Goal: Task Accomplishment & Management: Use online tool/utility

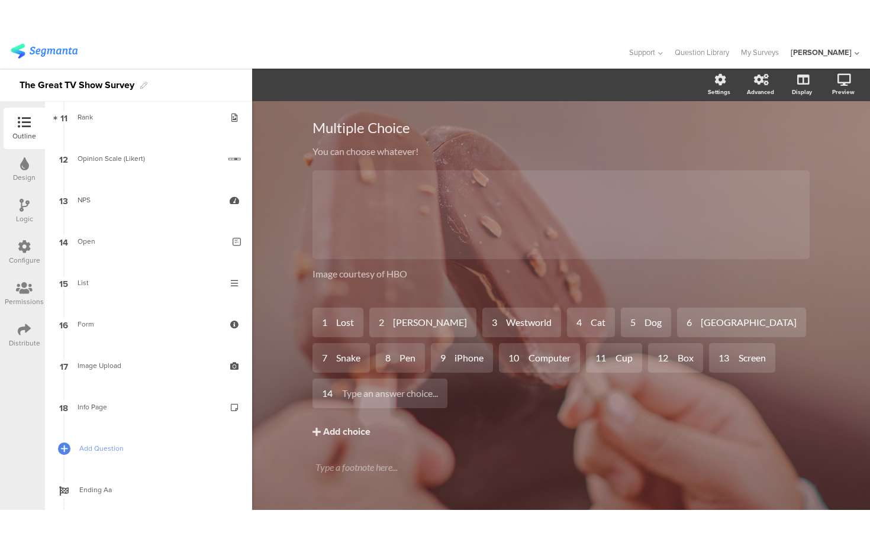
scroll to position [468, 0]
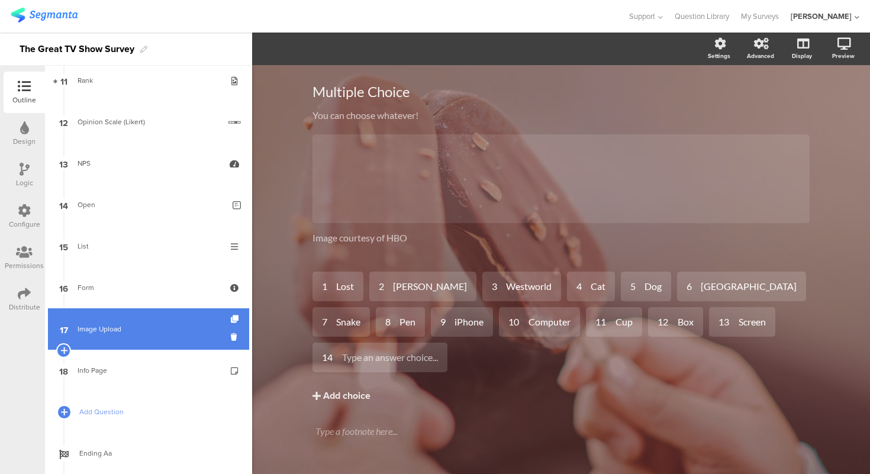
click at [148, 318] on link "17 Image Upload" at bounding box center [148, 328] width 201 height 41
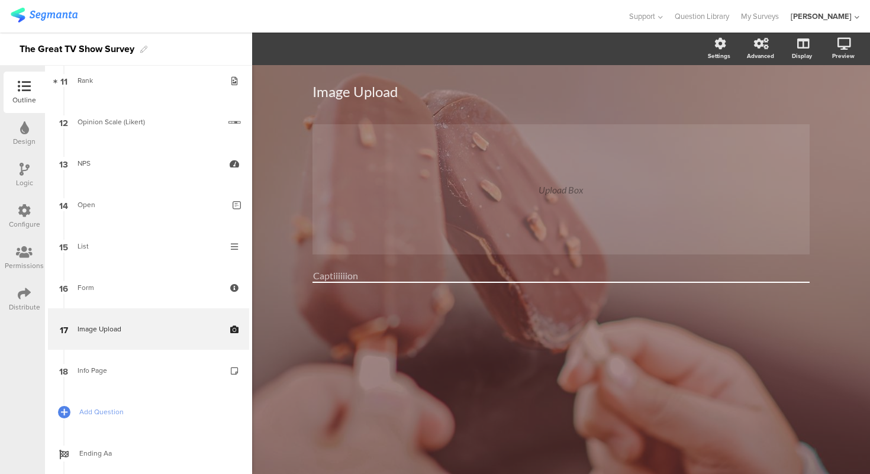
click at [288, 240] on div "Image Upload Image Upload Upload Box Captiiiiiion" at bounding box center [561, 269] width 618 height 409
click at [500, 192] on div "Upload Box" at bounding box center [560, 189] width 497 height 130
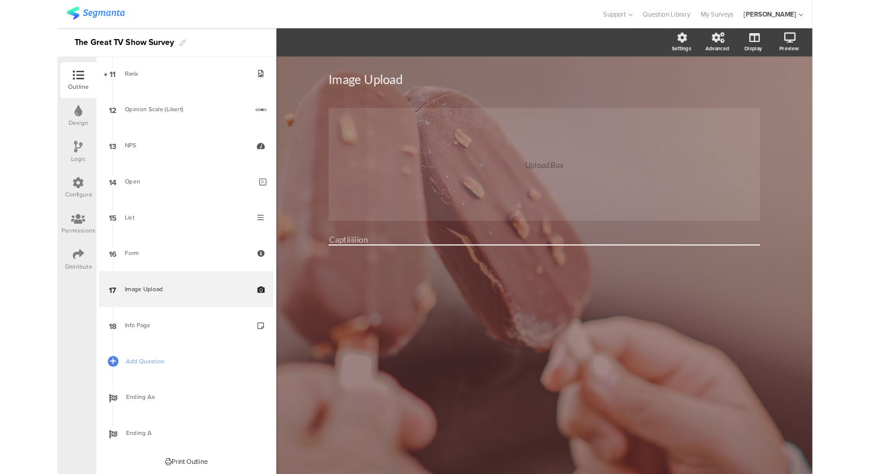
scroll to position [468, 0]
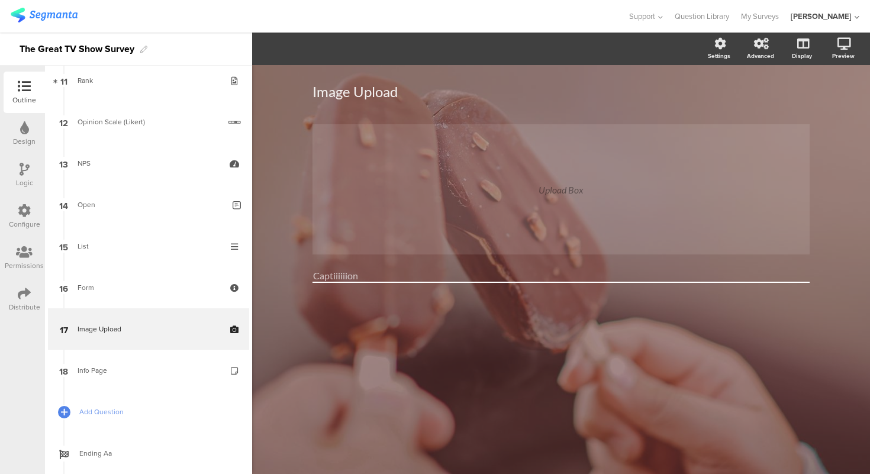
click at [304, 146] on div "Image Upload Image Upload Upload Box Captiiiiiion" at bounding box center [561, 197] width 521 height 265
click at [275, 149] on div "Image Upload Image Upload Upload Box Captiiiiiion" at bounding box center [561, 269] width 618 height 409
click at [396, 186] on div "Upload Box" at bounding box center [560, 189] width 497 height 130
click at [536, 111] on div "Image Upload Image Upload" at bounding box center [560, 91] width 497 height 41
click at [409, 271] on input "Captiiiiiion" at bounding box center [560, 276] width 497 height 14
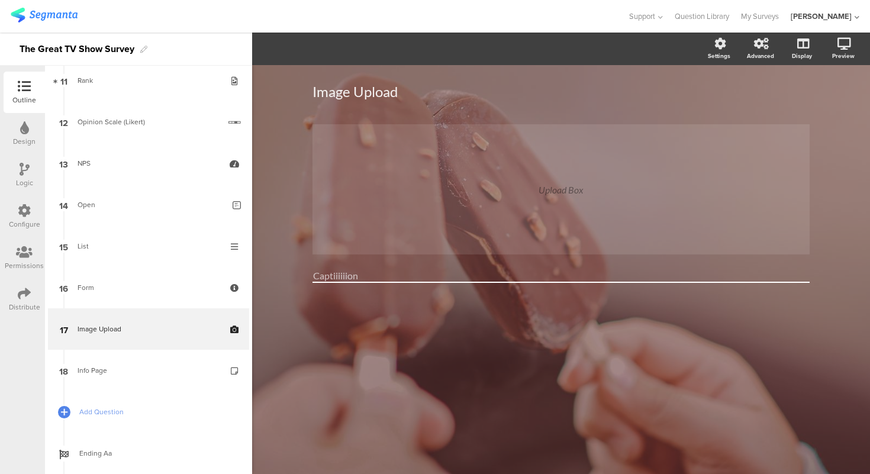
click at [409, 271] on input "Captiiiiiion" at bounding box center [560, 276] width 497 height 14
click at [289, 270] on div "Image Upload Image Upload Upload Box" at bounding box center [561, 269] width 618 height 409
click at [431, 205] on div "Upload Box" at bounding box center [560, 189] width 497 height 130
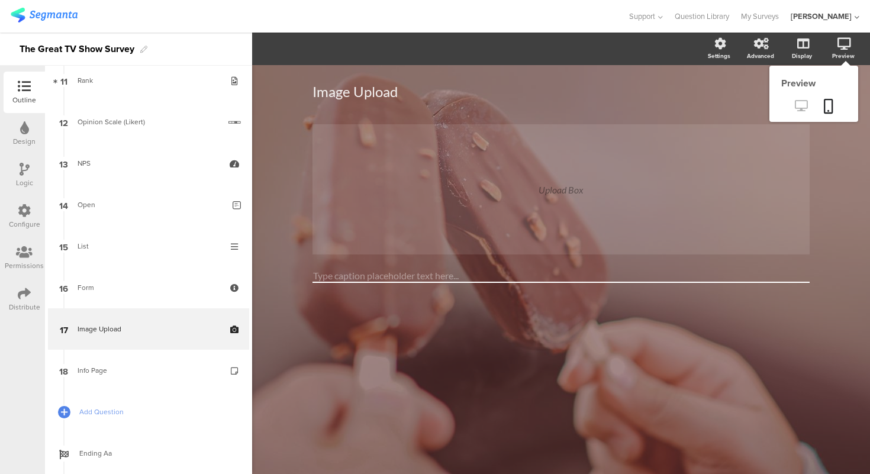
click at [799, 102] on icon at bounding box center [801, 105] width 12 height 11
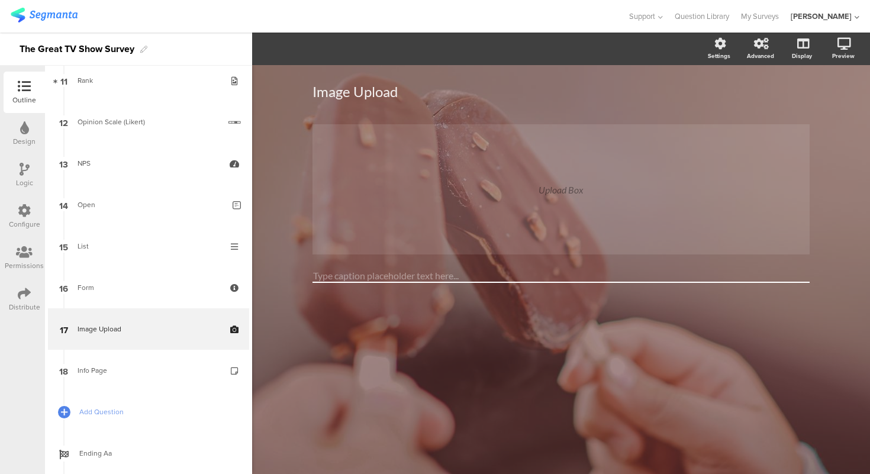
click at [363, 275] on input "text" at bounding box center [560, 276] width 497 height 14
click at [277, 244] on div "Image Upload Image Upload Upload Box" at bounding box center [561, 269] width 618 height 409
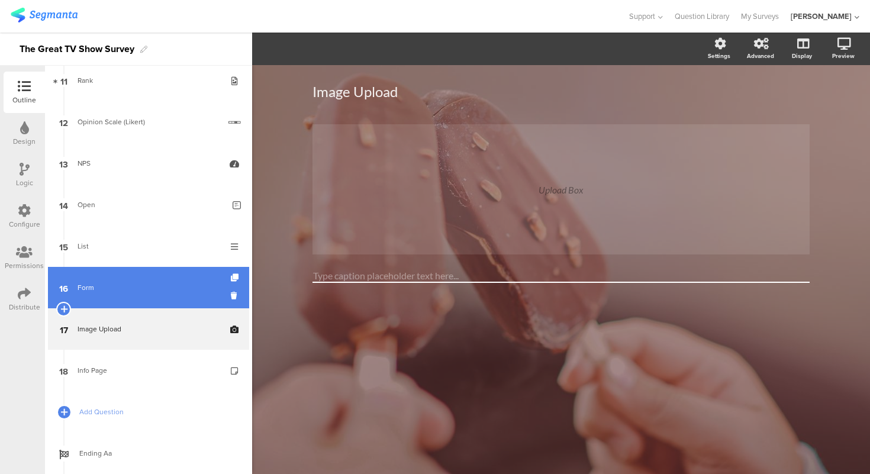
click at [158, 297] on link "16 Form" at bounding box center [148, 287] width 201 height 41
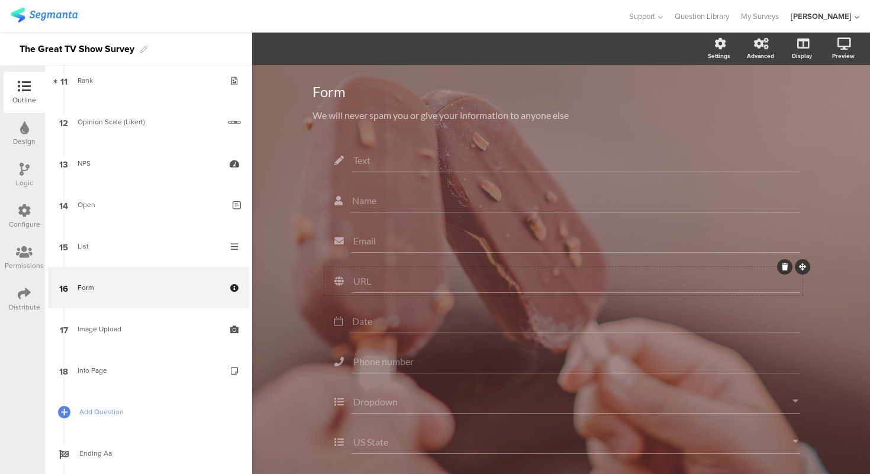
scroll to position [13, 0]
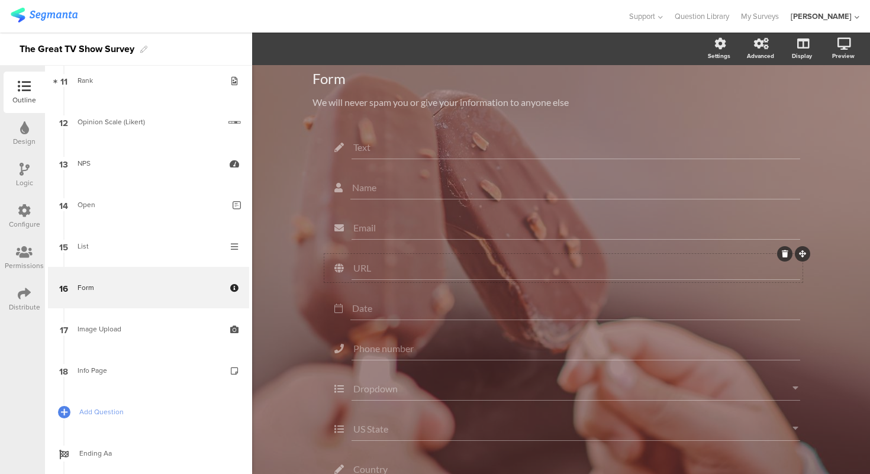
click at [383, 266] on input "URL" at bounding box center [575, 267] width 445 height 11
type input "URL"
click at [277, 247] on div "Form Form We will never spam you or give your information to anyone else We wil…" at bounding box center [561, 329] width 618 height 555
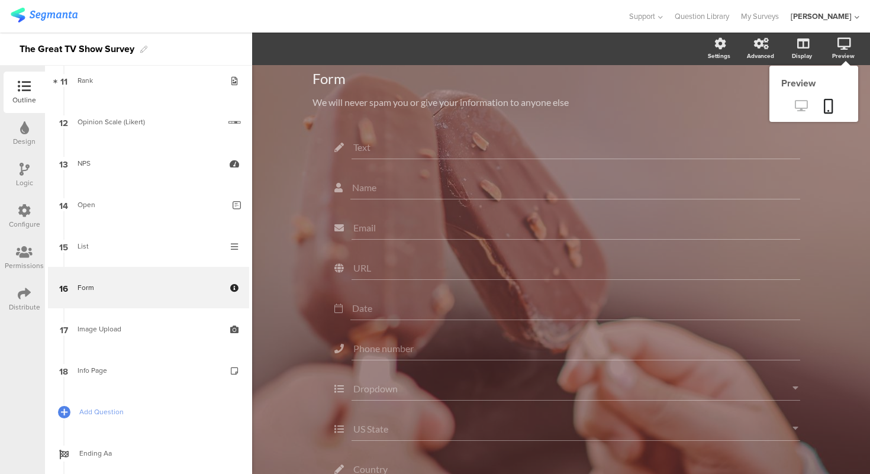
click at [803, 102] on icon at bounding box center [801, 105] width 12 height 11
